Goal: Transaction & Acquisition: Purchase product/service

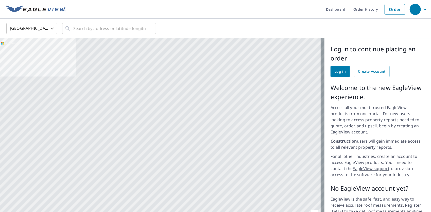
click at [424, 10] on icon "button" at bounding box center [425, 9] width 6 height 6
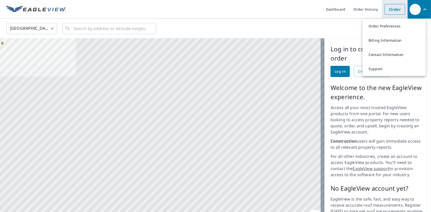
click at [400, 11] on link "Order" at bounding box center [395, 9] width 21 height 11
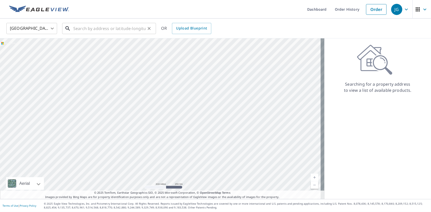
click at [108, 31] on input "text" at bounding box center [109, 28] width 72 height 14
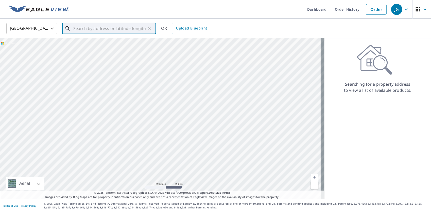
paste input "PO BOX 2 PIEDMONT , MO"
click at [132, 28] on input "PO BOX 2 PIEDMONT , MO" at bounding box center [109, 28] width 72 height 14
type input "PO BOX 2 PIEDMONT , MO"
